Goal: Answer question/provide support

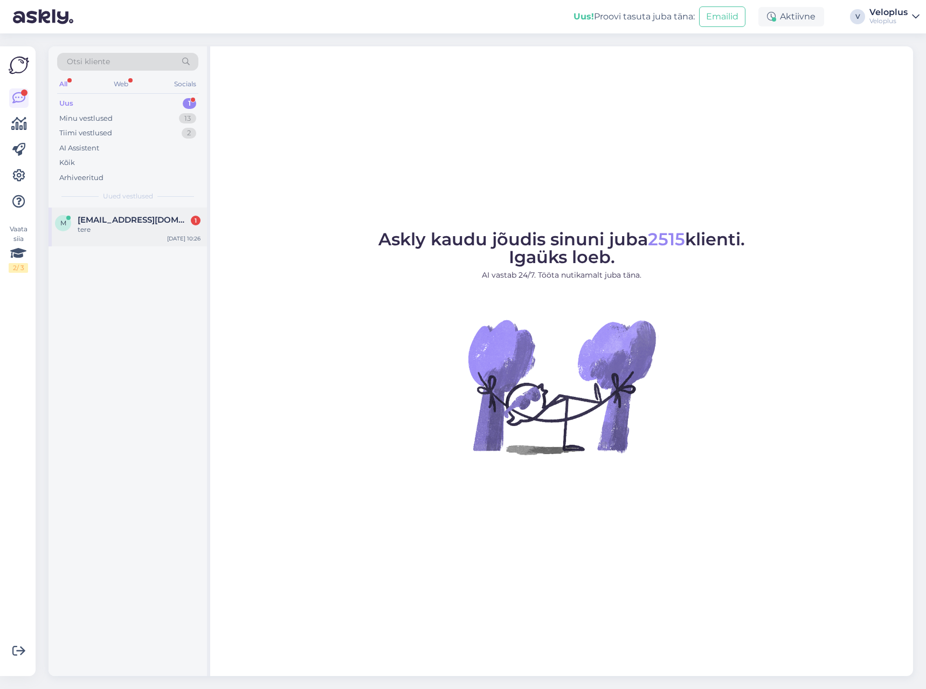
click at [109, 238] on div "m [EMAIL_ADDRESS][DOMAIN_NAME] 1 tere [DATE] 10:26" at bounding box center [128, 227] width 159 height 39
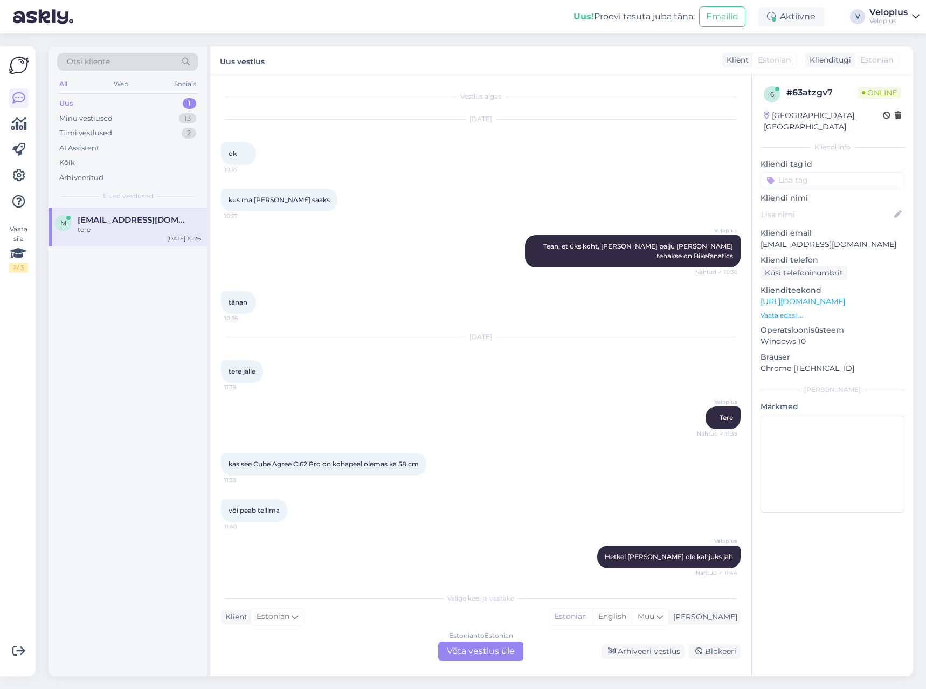
scroll to position [4738, 0]
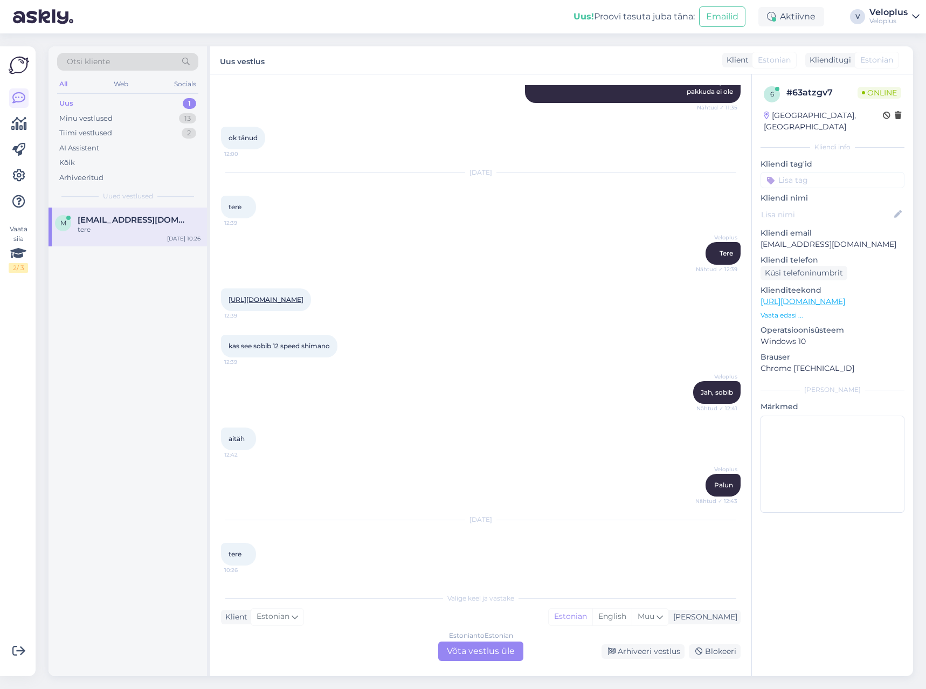
click at [473, 661] on div "Vestlus algas [DATE] ok 10:37 kus ma [PERSON_NAME] saaks 10:37 Veloplus Tean, e…" at bounding box center [480, 375] width 541 height 602
click at [473, 650] on div "Estonian to Estonian Võta vestlus üle" at bounding box center [480, 651] width 85 height 19
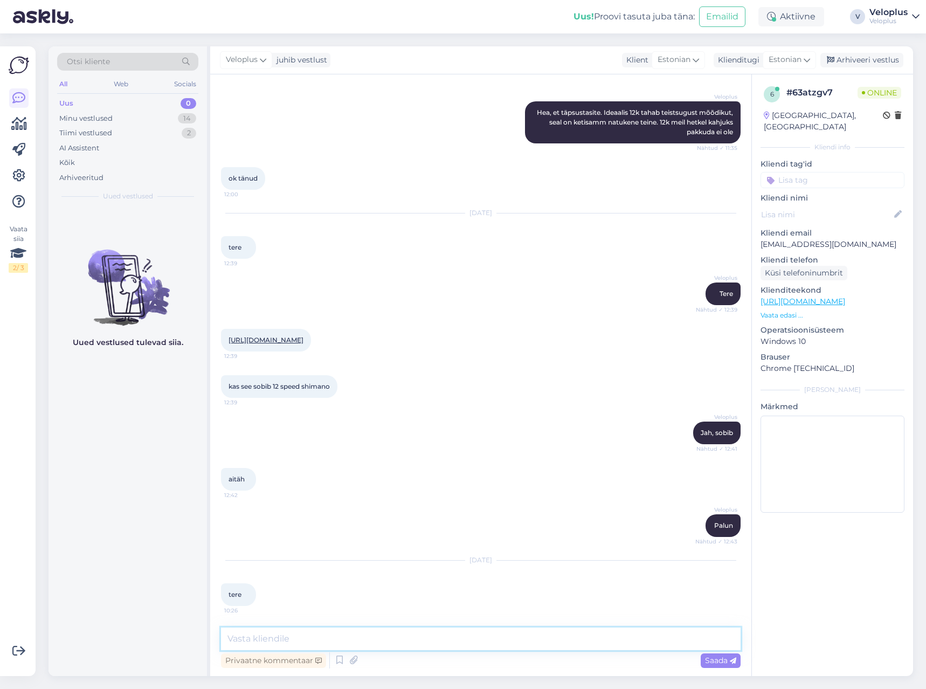
click at [472, 631] on textarea at bounding box center [481, 639] width 520 height 23
type textarea "Tere"
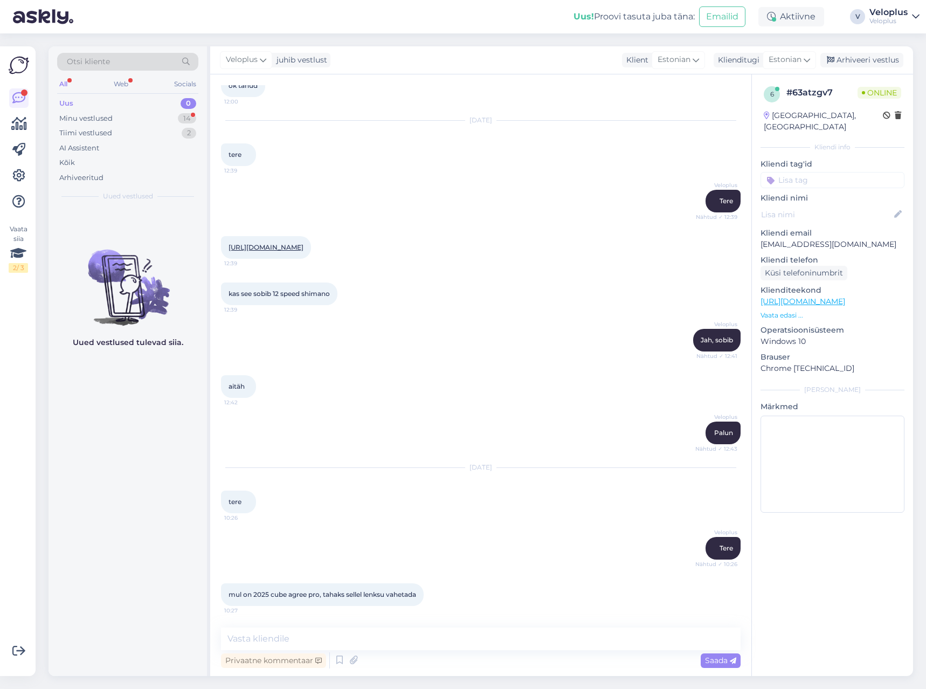
scroll to position [4846, 0]
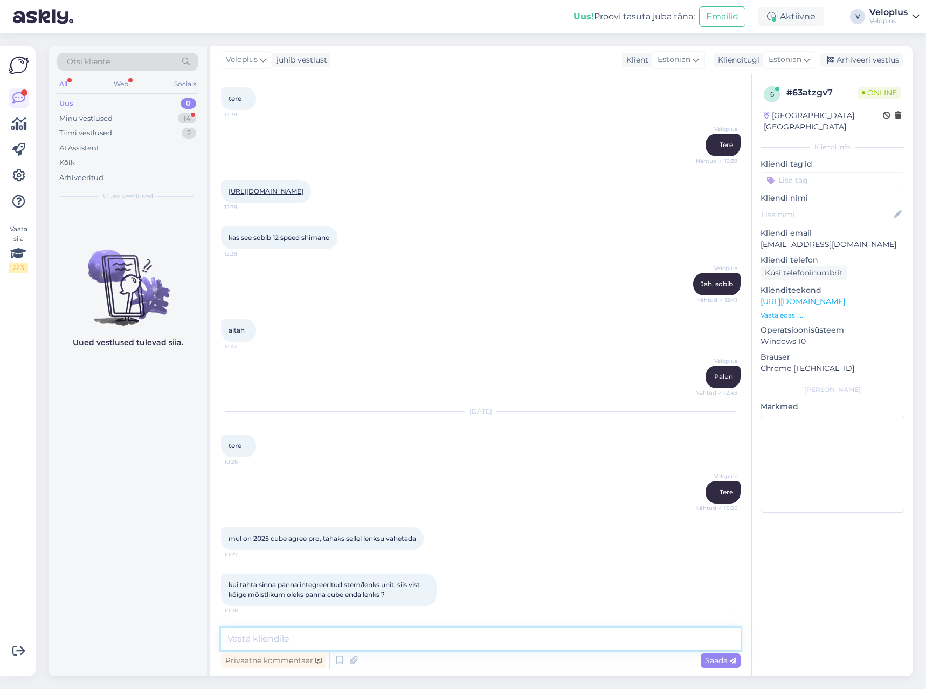
click at [488, 635] on textarea at bounding box center [481, 639] width 520 height 23
type textarea "Jah, siis saab selle kenasti sinna integreerida ka"
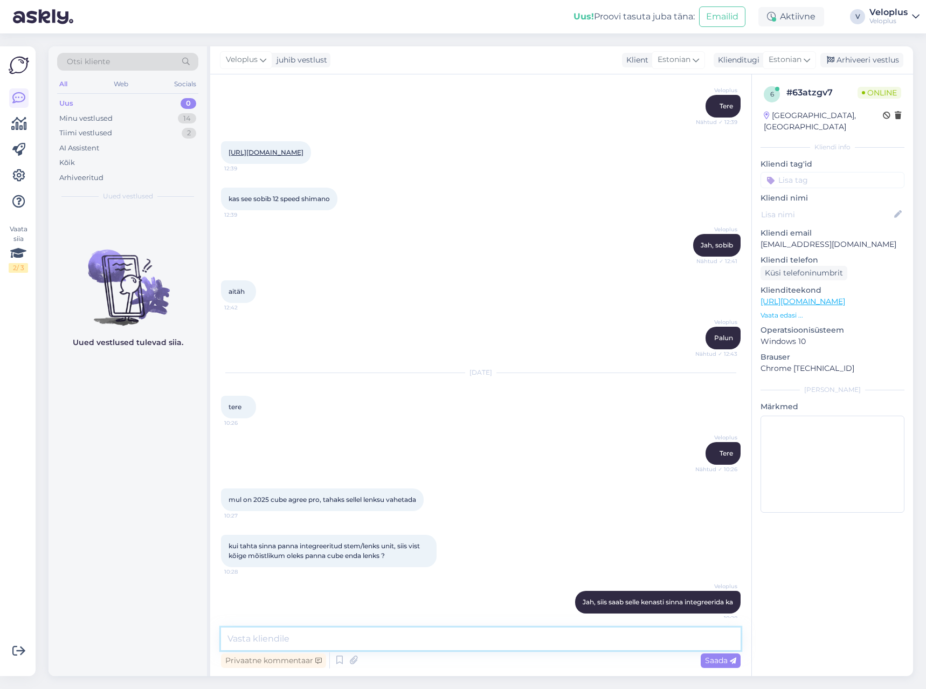
scroll to position [4892, 0]
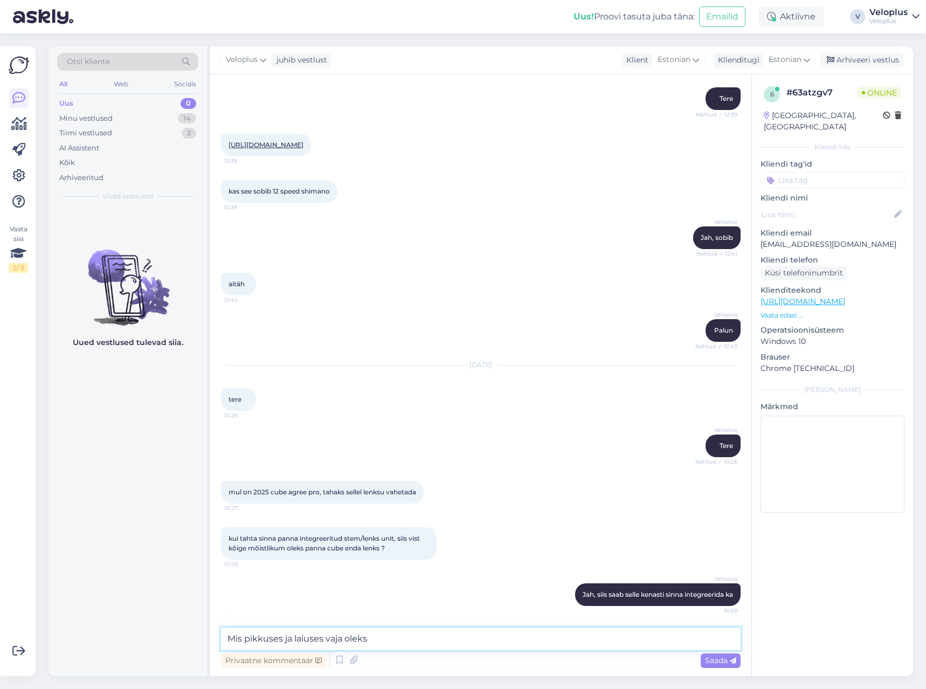
type textarea "Mis pikkuses ja laiuses vaja oleks?"
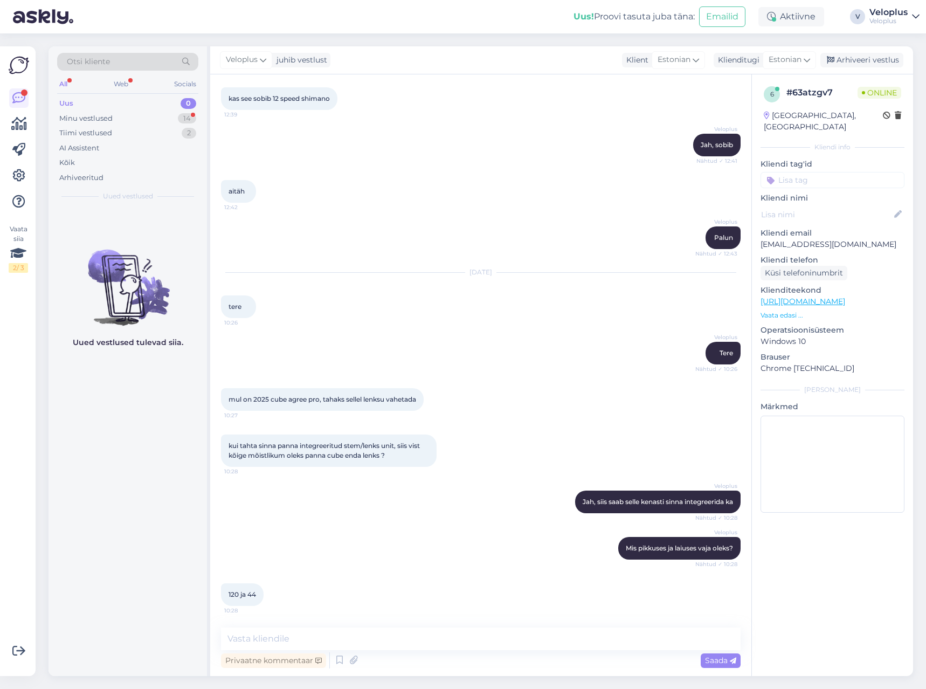
scroll to position [5031, 0]
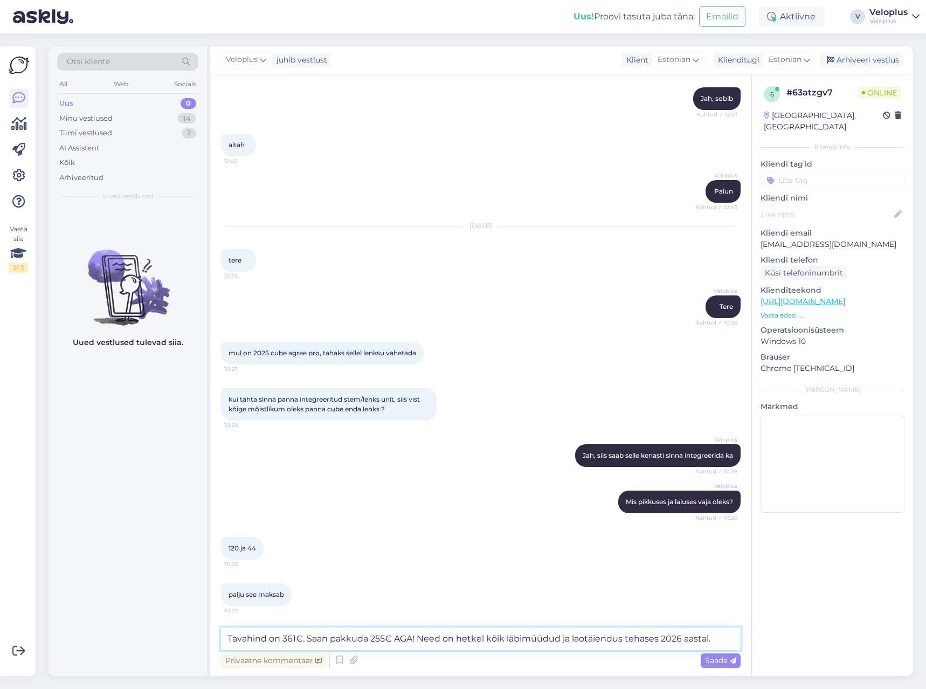
click at [724, 635] on textarea "Tavahind on 361€. Saan pakkuda 255€ AGA! Need on hetkel kõik läbimüüdud ja laot…" at bounding box center [481, 639] width 520 height 23
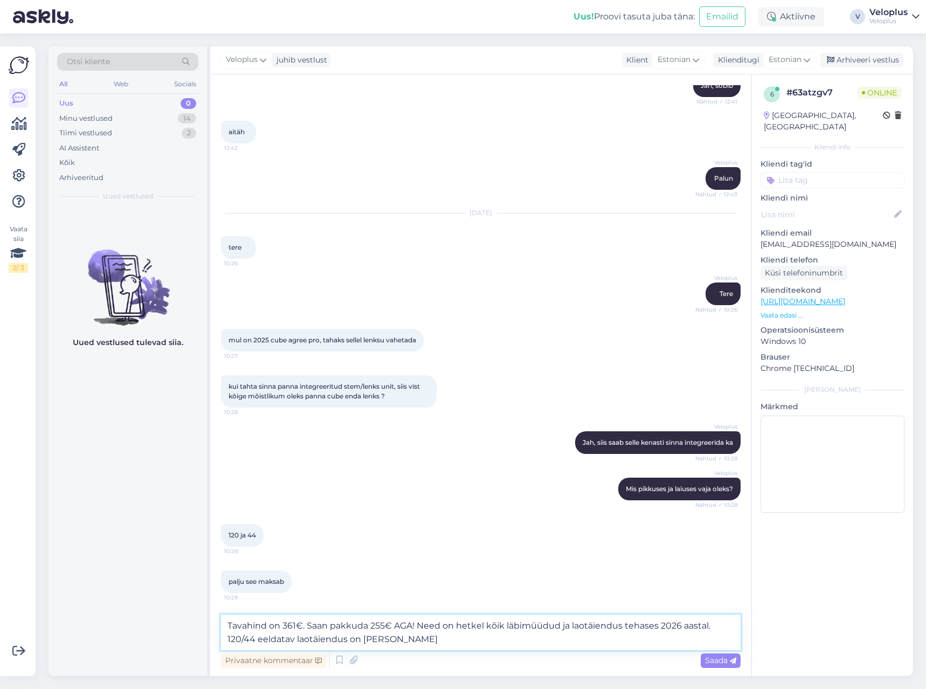
type textarea "Tavahind on 361€. Saan pakkuda 255€ AGA! Need on hetkel kõik läbimüüdud ja laot…"
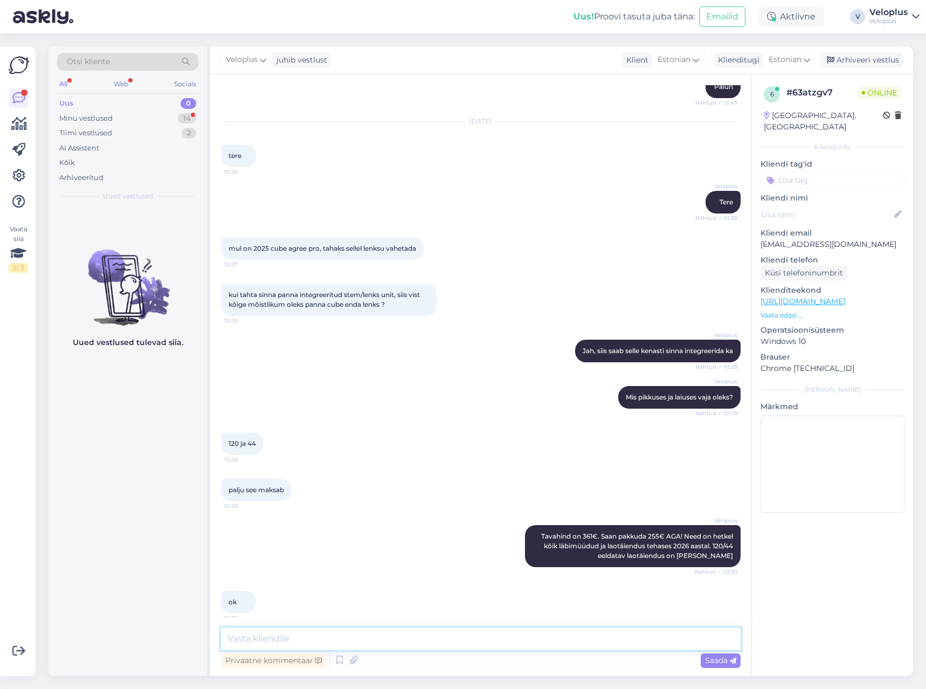
scroll to position [5236, 0]
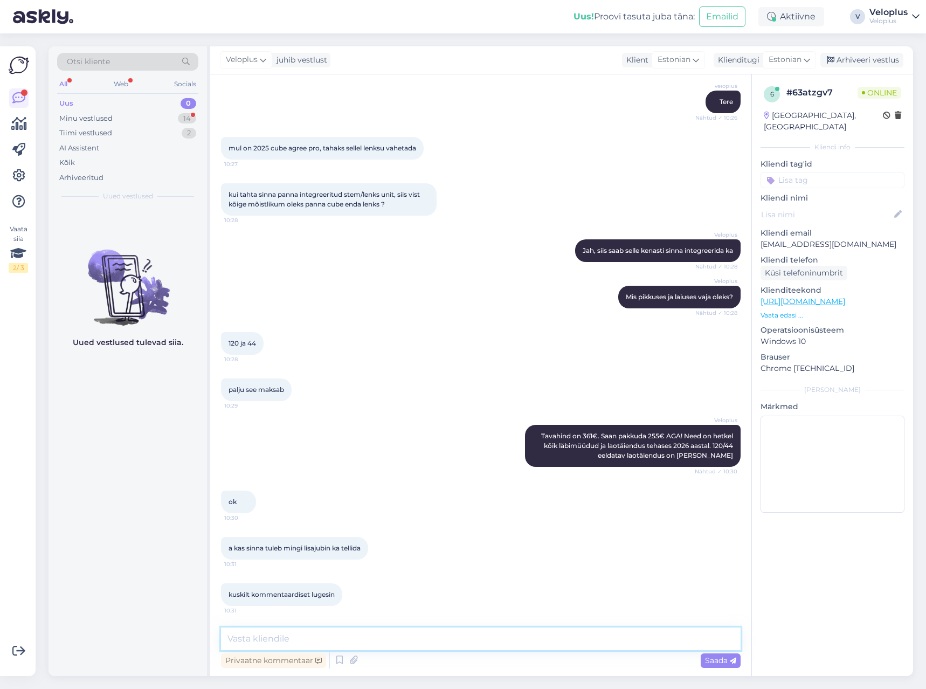
click at [312, 634] on textarea at bounding box center [481, 639] width 520 height 23
type textarea "Jah, konkreetse lenksu seibid"
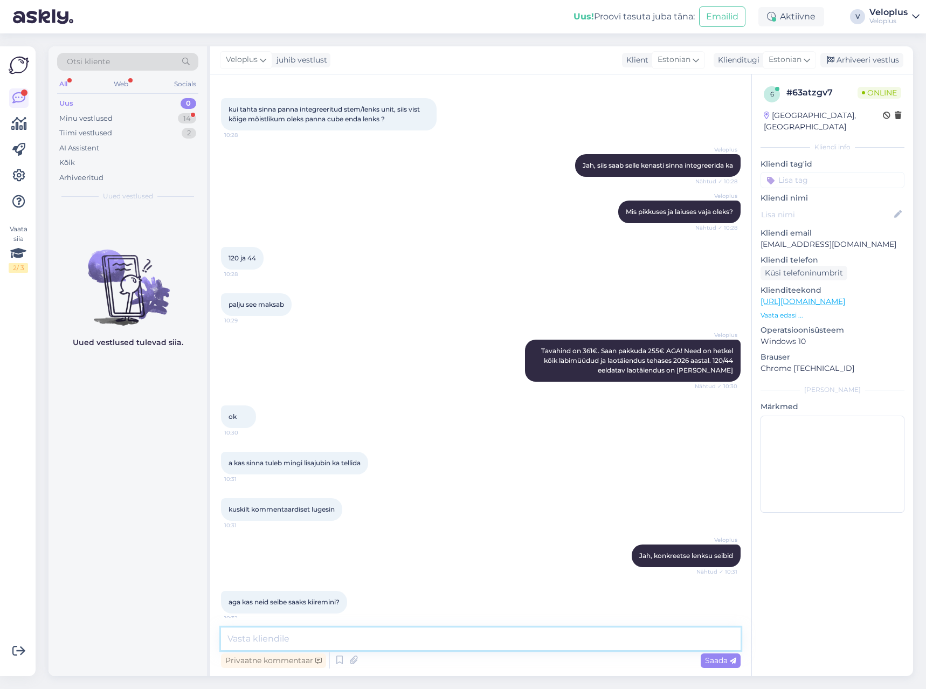
scroll to position [5329, 0]
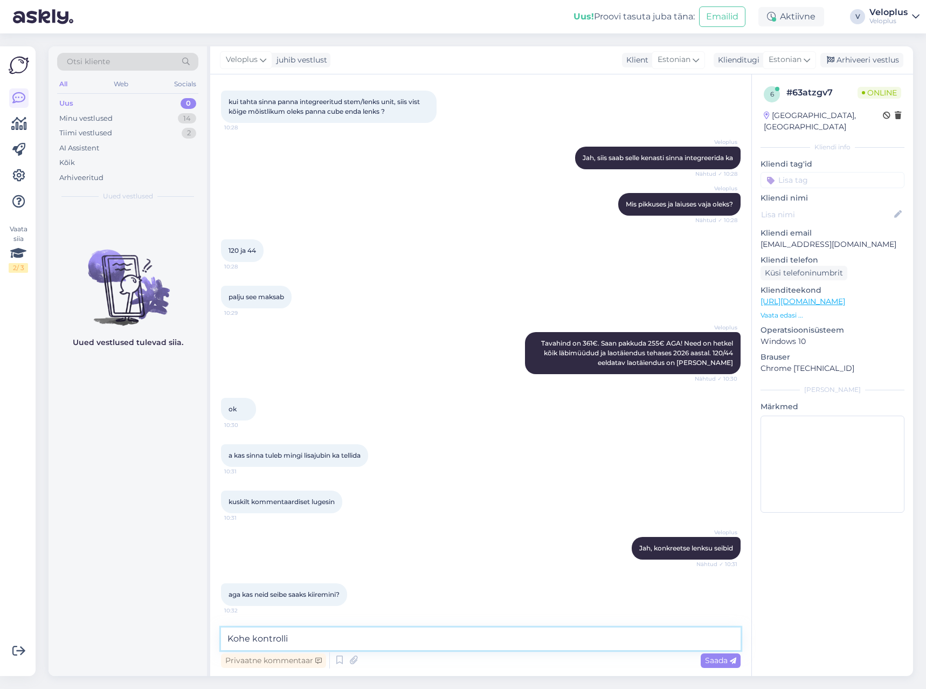
type textarea "Kohe kontrollin"
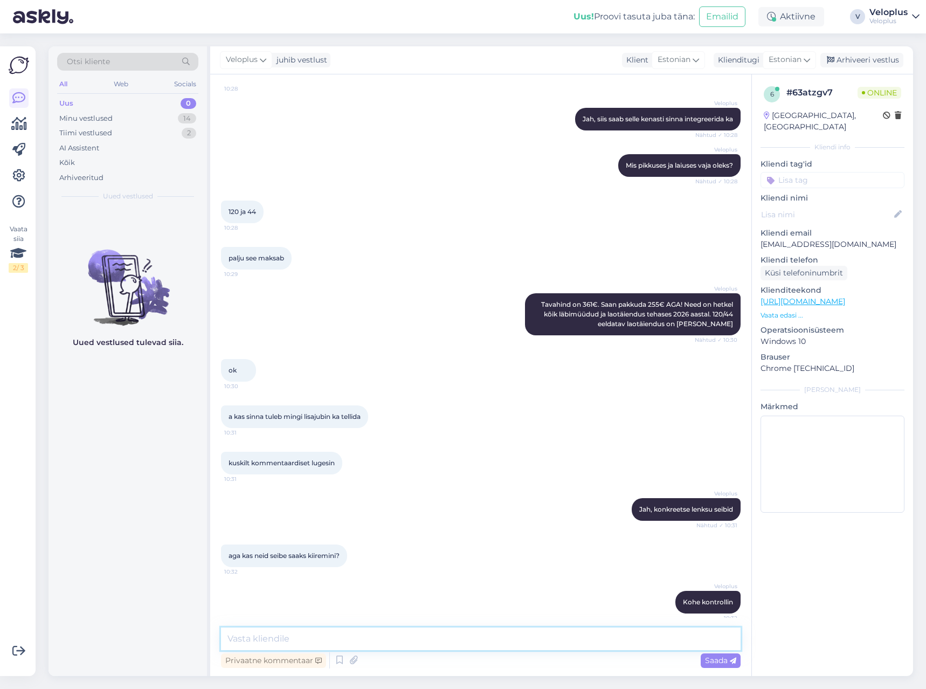
scroll to position [5376, 0]
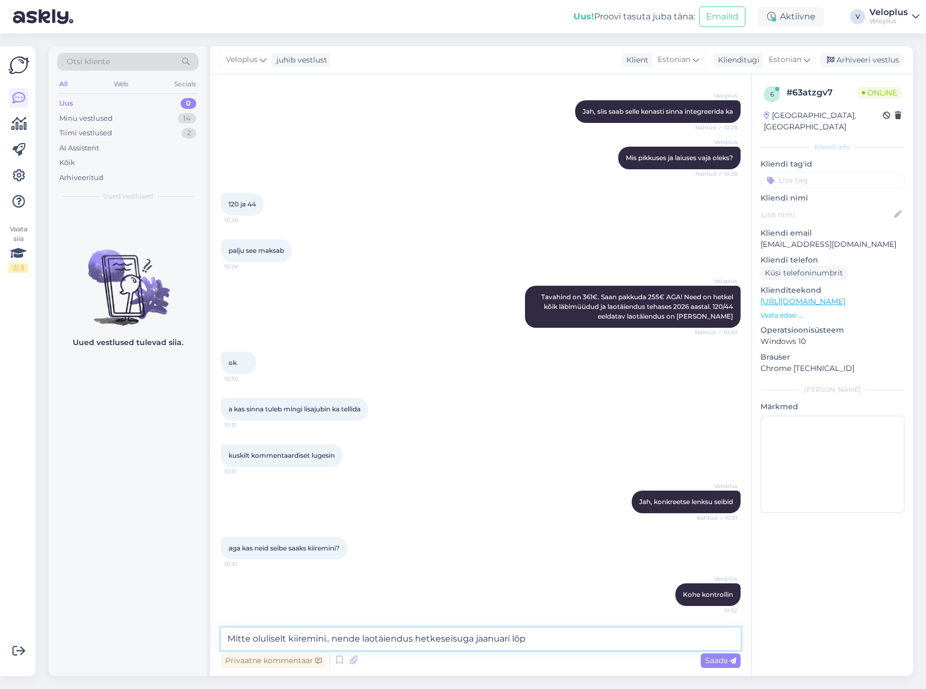
type textarea "Mitte oluliselt kiiremini.. nende laotäiendus hetkeseisuga jaanuari [PERSON_NAM…"
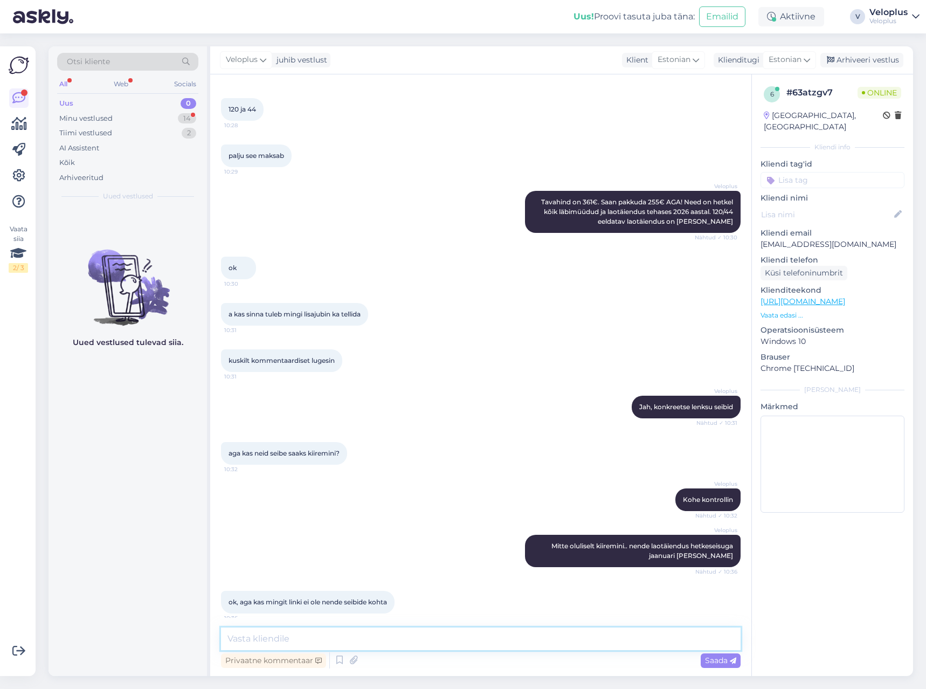
scroll to position [5524, 0]
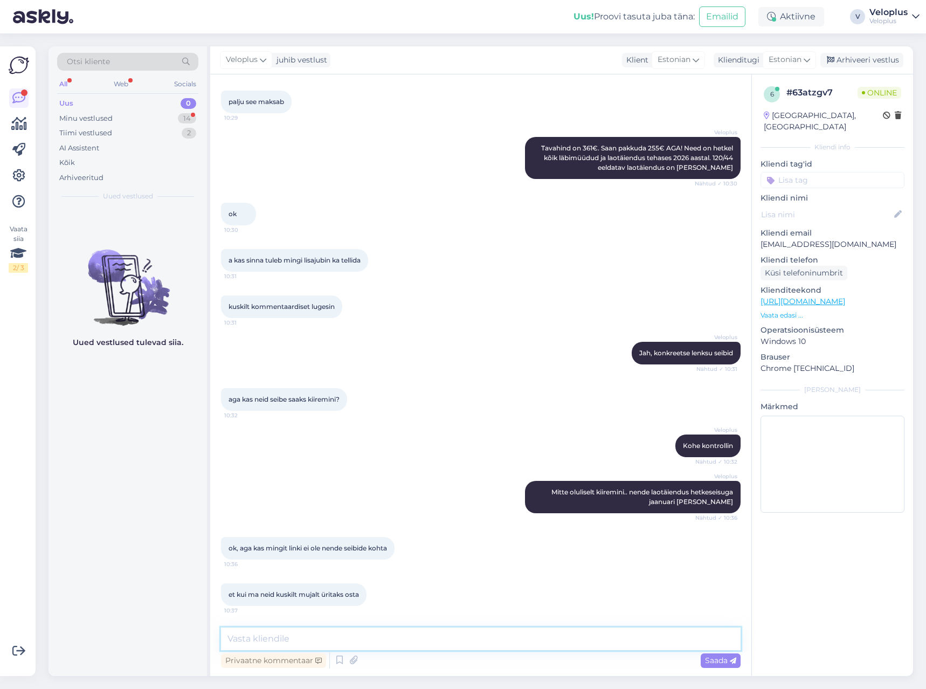
paste textarea "[URL][DOMAIN_NAME]"
type textarea "[URL][DOMAIN_NAME]"
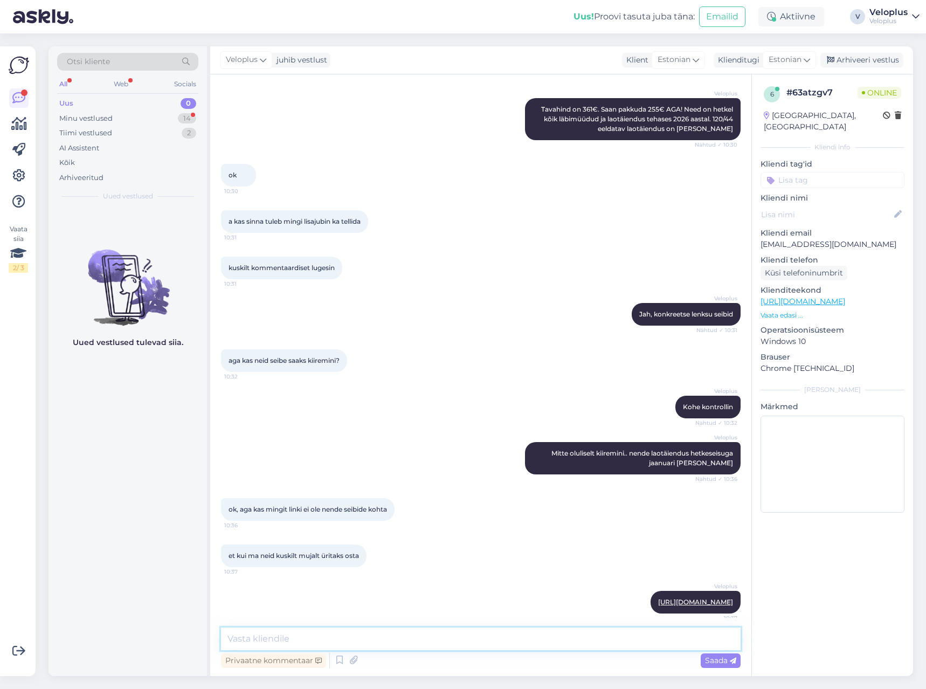
scroll to position [5580, 0]
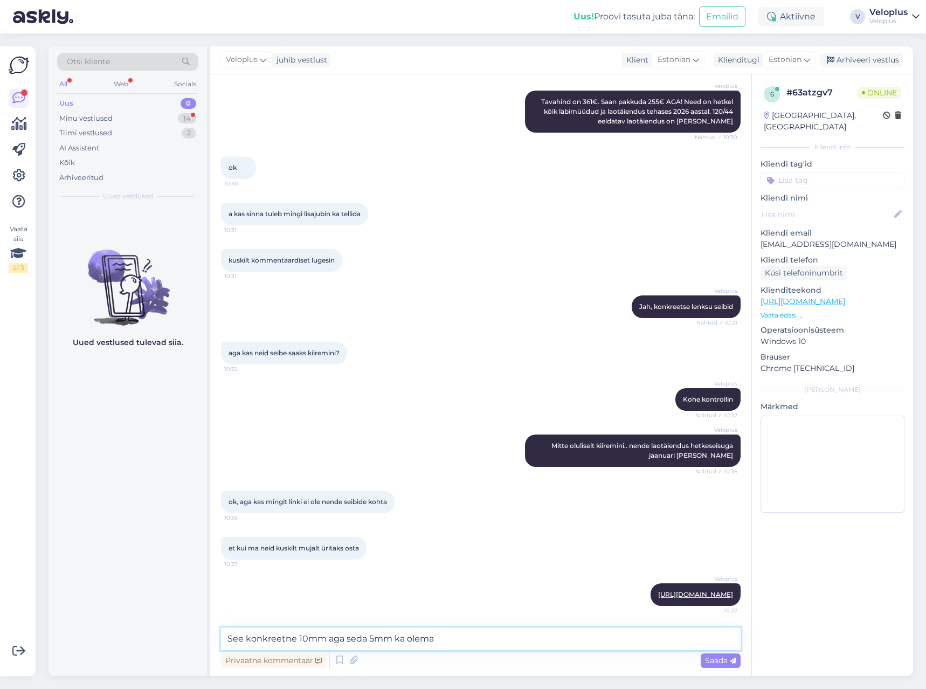
type textarea "See konkreetne 10mm aga seda 5mm ka olemas"
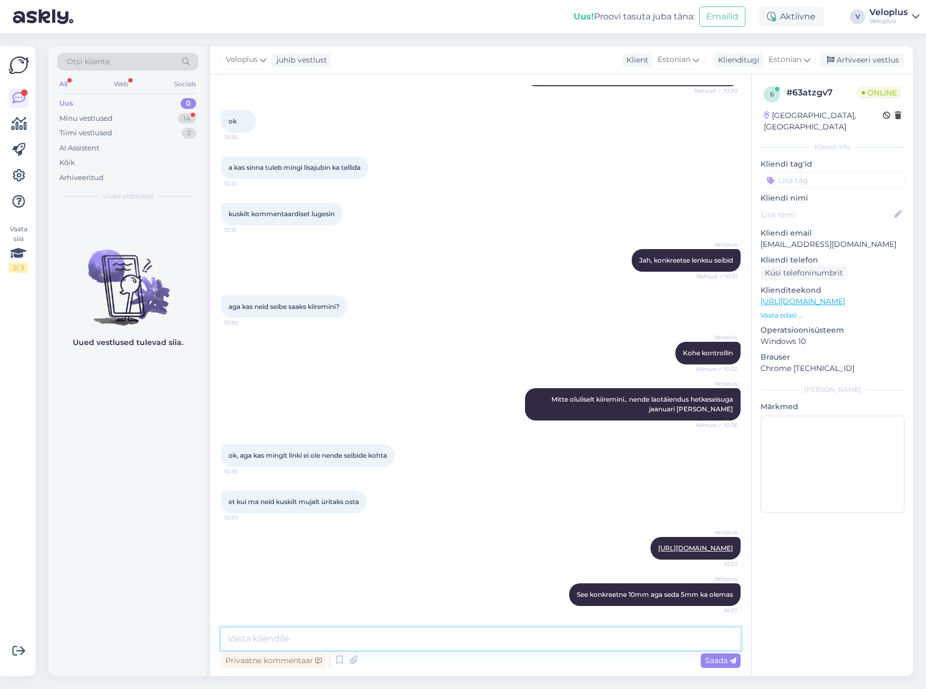
scroll to position [5627, 0]
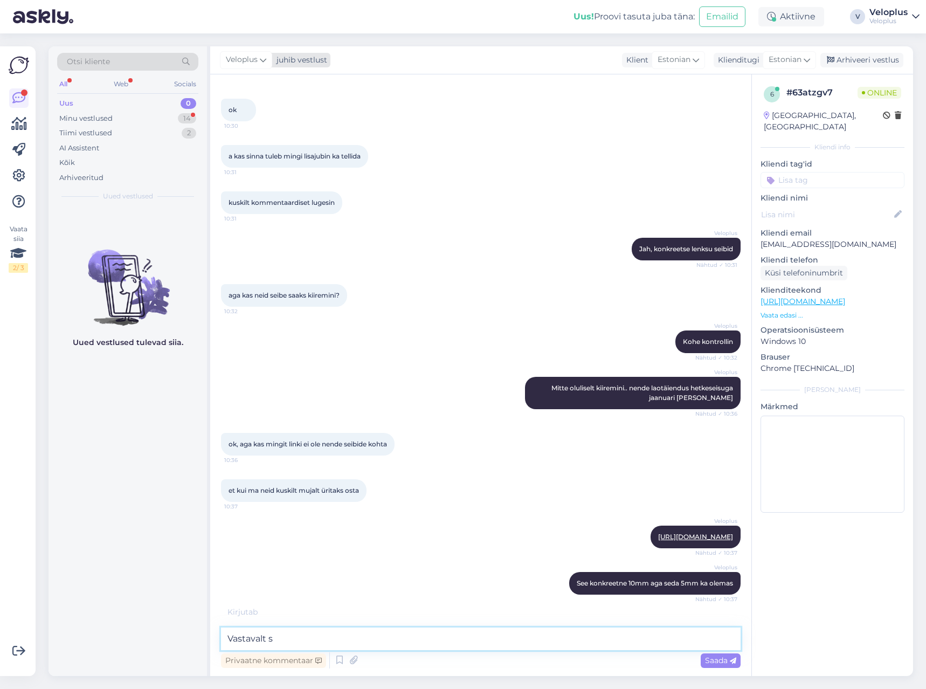
type textarea "Vastavalt s"
drag, startPoint x: 287, startPoint y: 637, endPoint x: 189, endPoint y: 639, distance: 97.6
click at [189, 639] on div "Otsi kliente All Web Socials Uus 0 Minu vestlused 14 Tiimi vestlused 2 AI Assis…" at bounding box center [481, 361] width 865 height 630
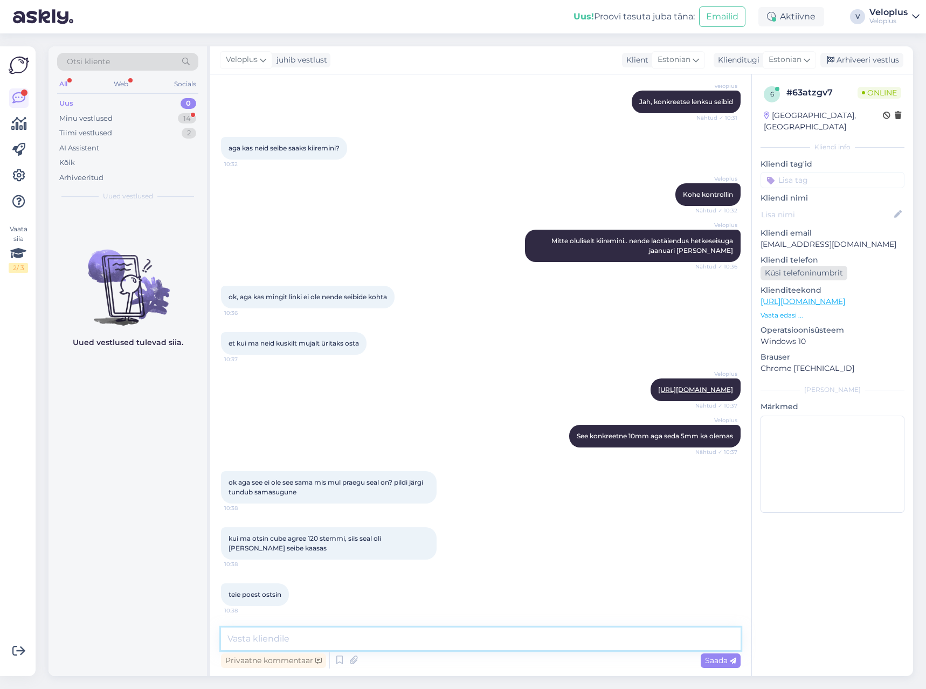
scroll to position [5785, 0]
type textarea "J"
type textarea "Ma igaks juhuks kontrollin üle, üks hetk"
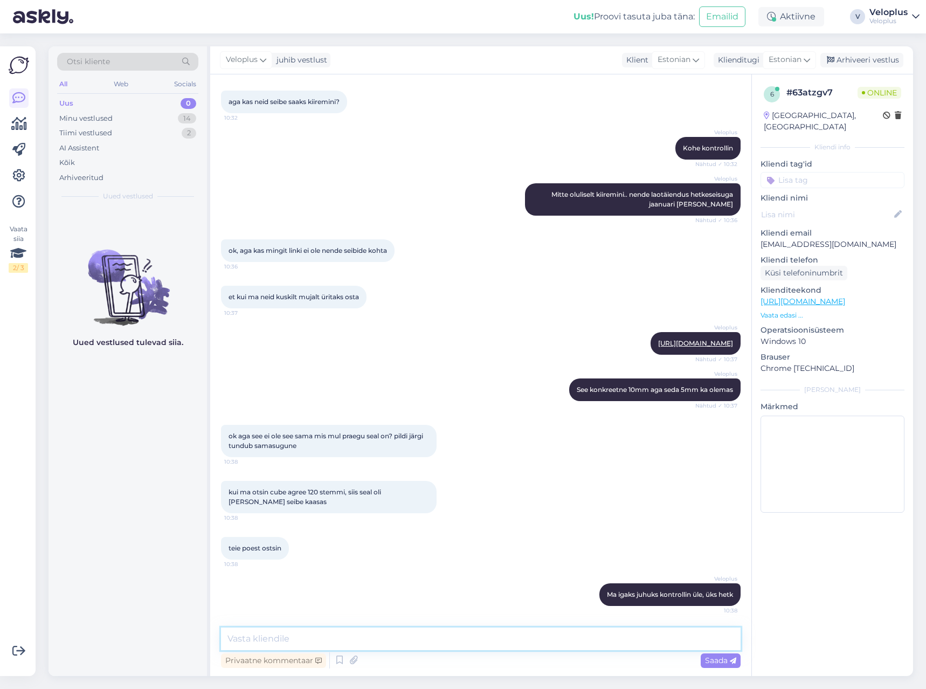
scroll to position [5832, 0]
type textarea "Jah, nii on. Eraldi stemmil täpselt [PERSON_NAME] seibid ehk neid otseselt [PER…"
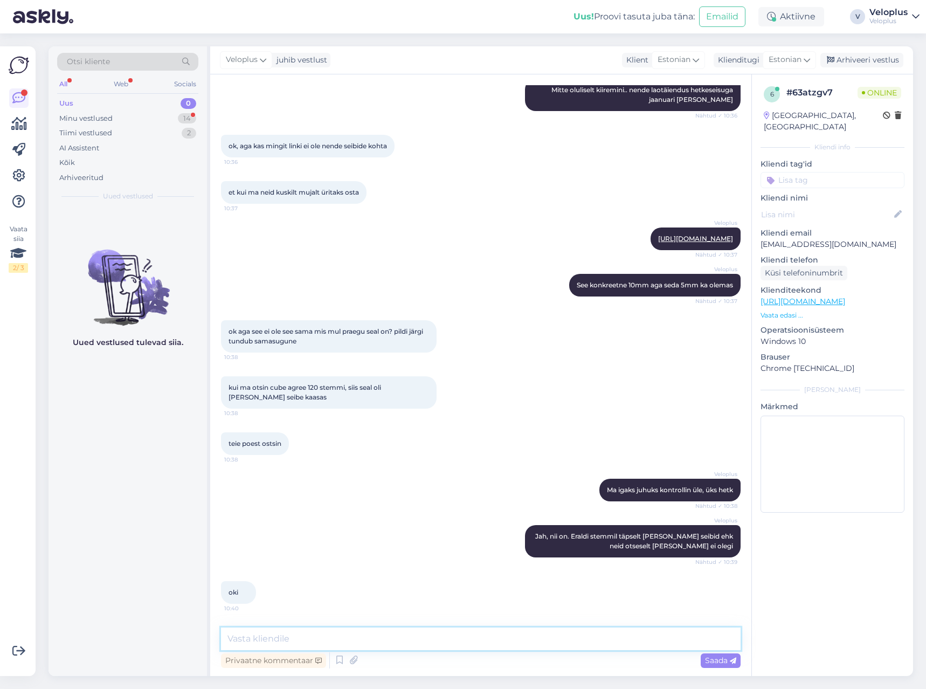
scroll to position [5990, 0]
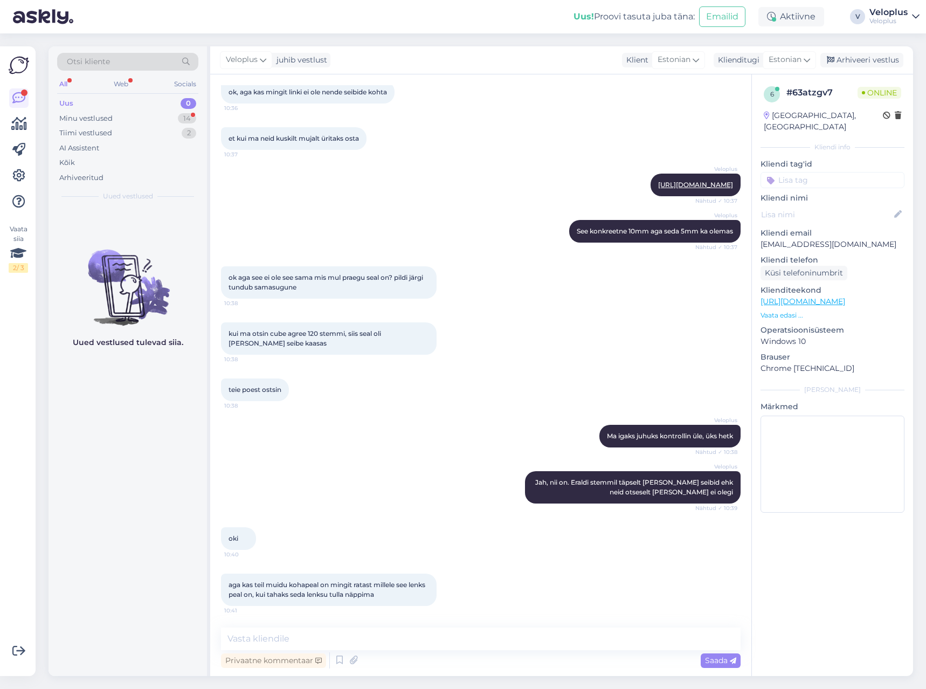
click at [309, 560] on div "oki 10:40" at bounding box center [481, 539] width 520 height 46
click at [286, 631] on textarea at bounding box center [481, 639] width 520 height 23
click at [421, 645] on textarea at bounding box center [481, 639] width 520 height 23
type textarea "Kohe kontrollin"
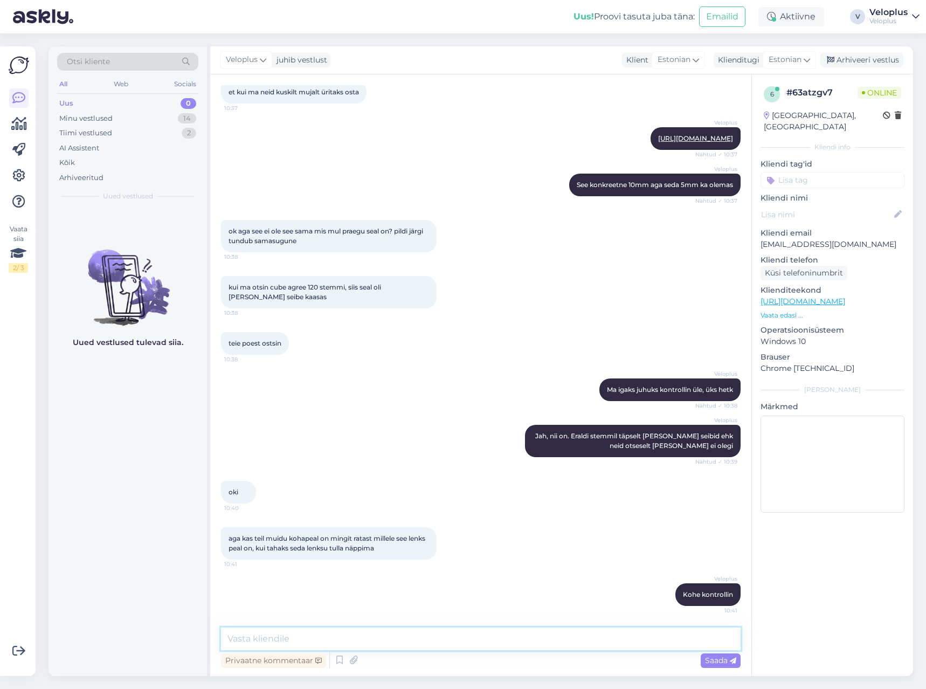
click at [499, 643] on textarea at bounding box center [481, 639] width 520 height 23
paste textarea "[URL][DOMAIN_NAME]"
type textarea "[URL][DOMAIN_NAME]"
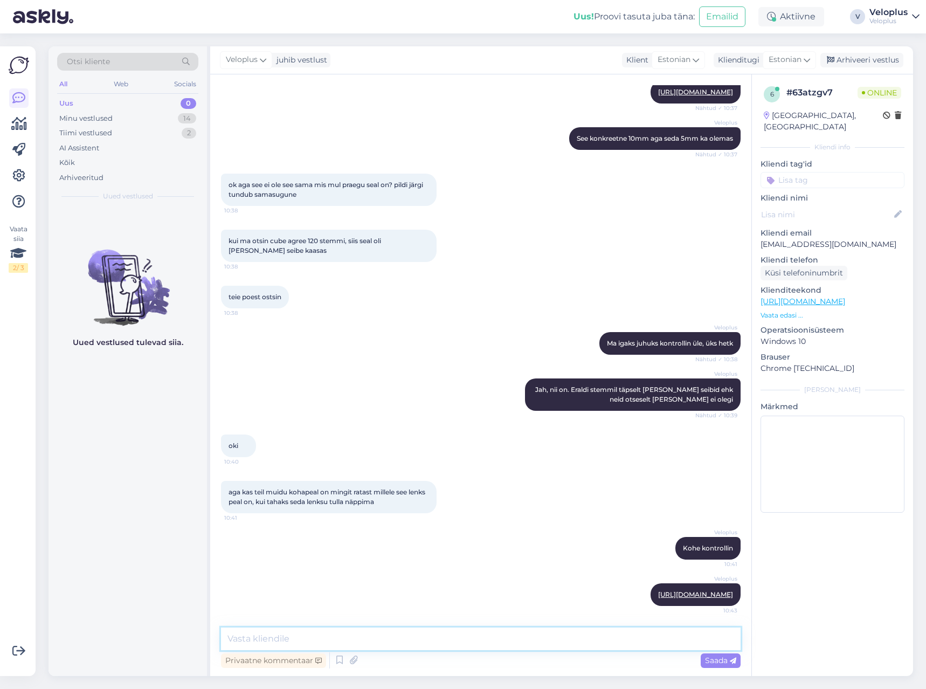
scroll to position [6093, 0]
type textarea "Sellel on sama lenks"
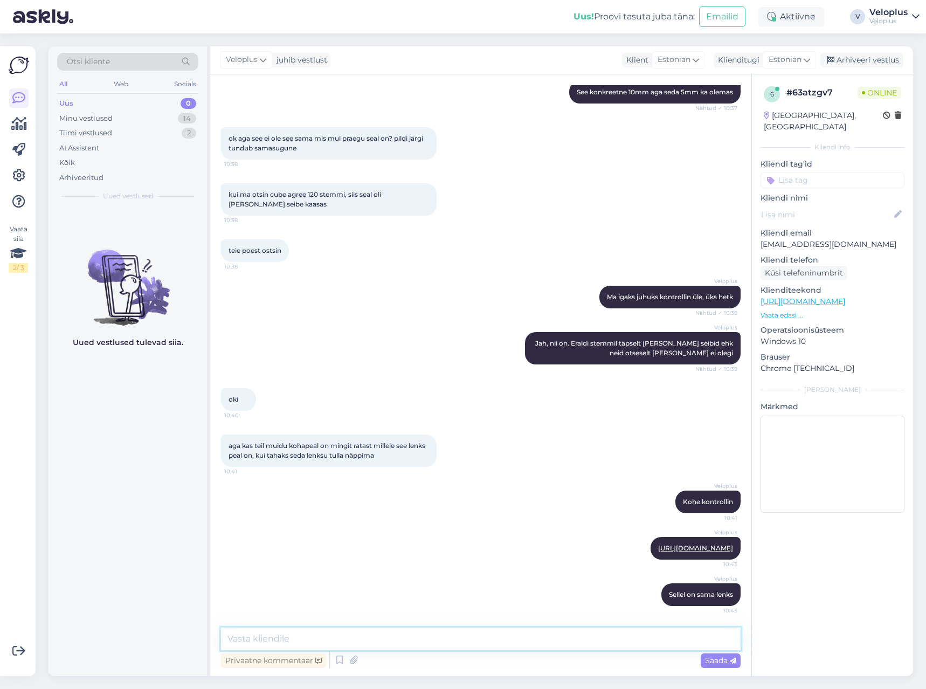
scroll to position [6139, 0]
type textarea "pikkus, laius erinevad aga mudel sama"
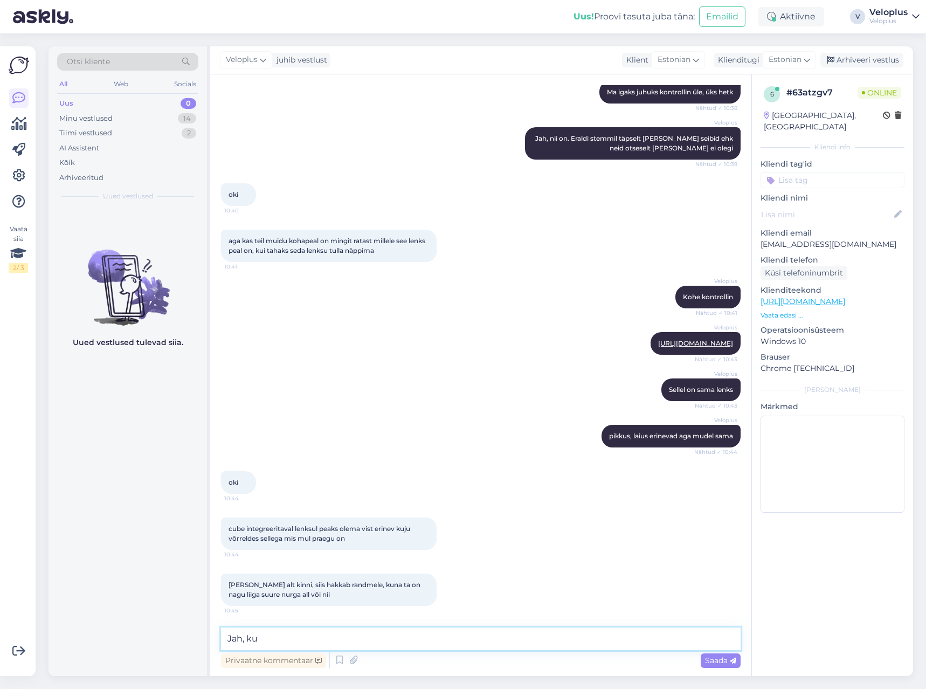
scroll to position [6390, 0]
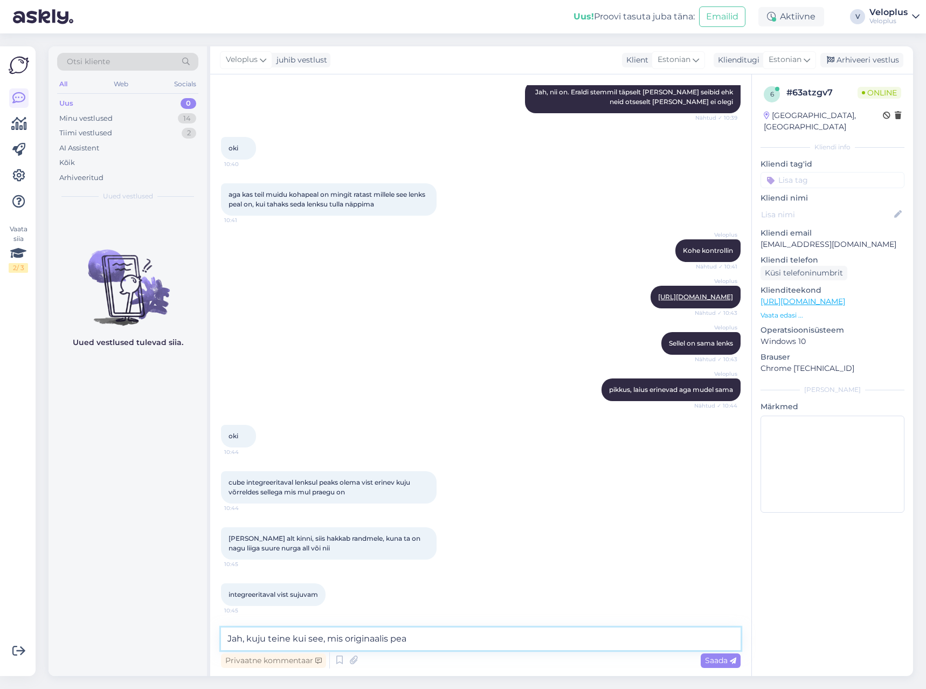
type textarea "Jah, kuju teine kui see, mis originaalis peal"
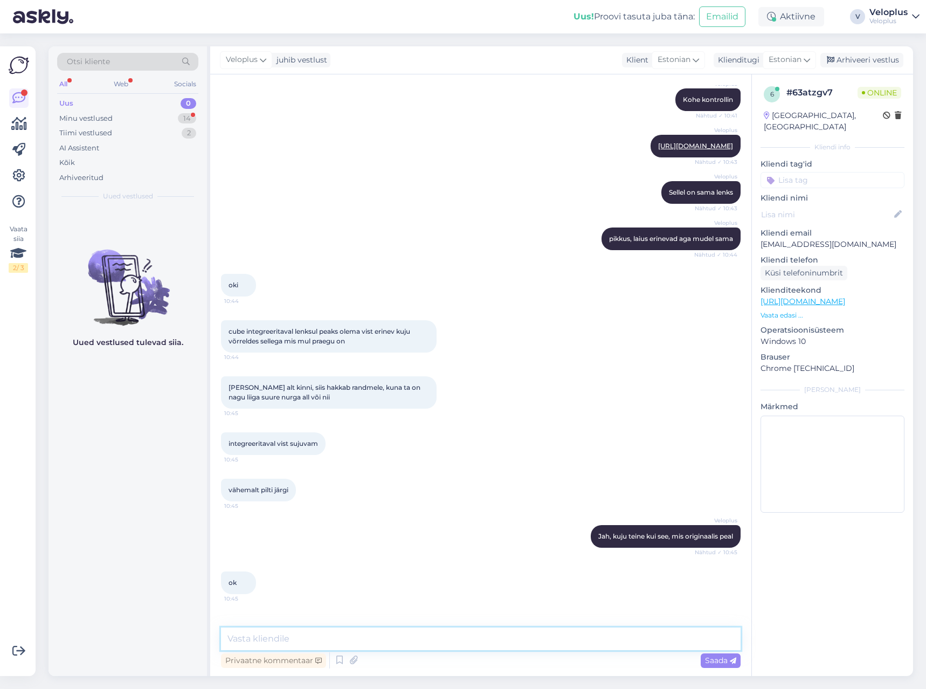
scroll to position [6586, 0]
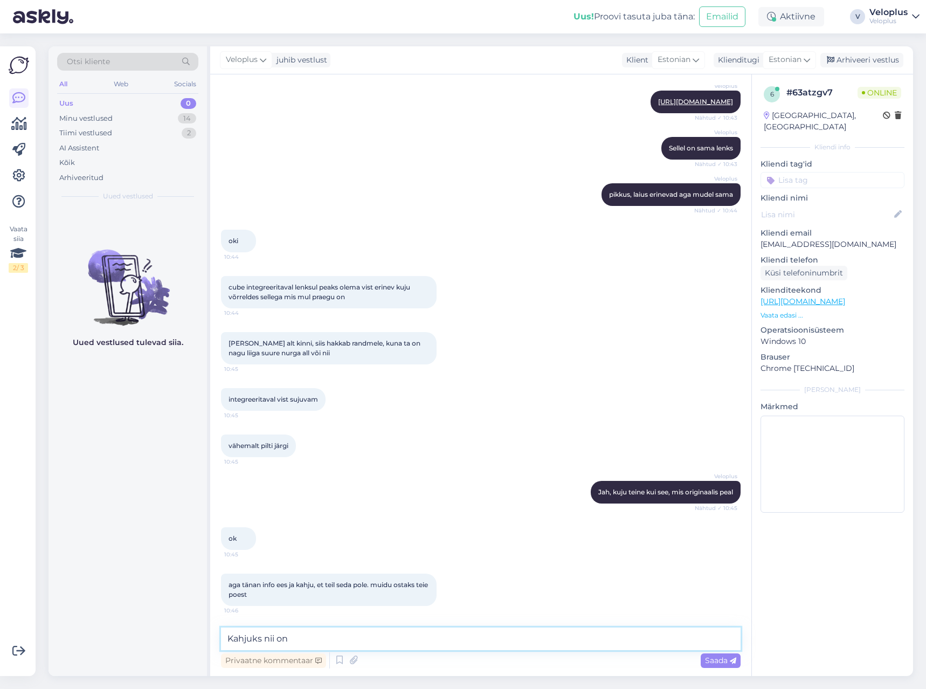
type textarea "Kahjuks nii on"
